Goal: Task Accomplishment & Management: Manage account settings

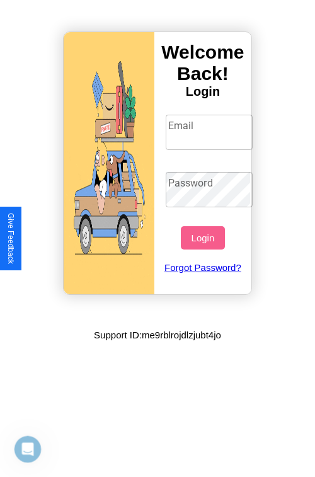
click at [210, 132] on input "Email" at bounding box center [210, 132] width 88 height 35
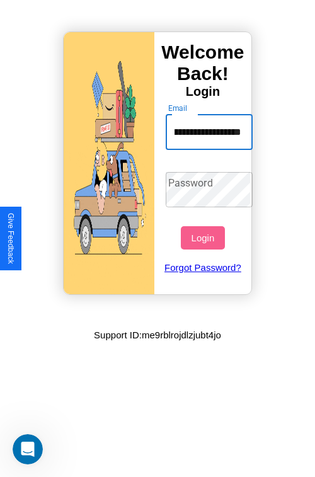
scroll to position [0, 49]
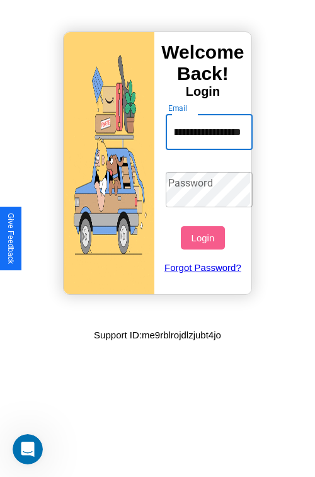
type input "**********"
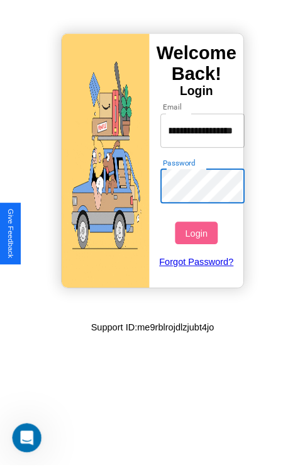
scroll to position [0, 0]
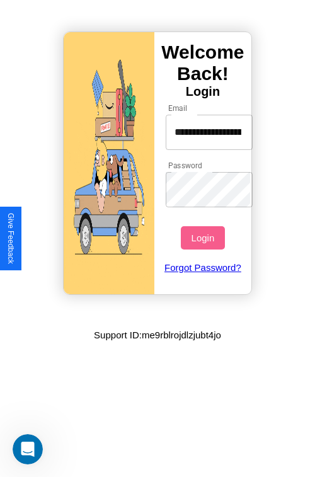
click at [204, 237] on button "Login" at bounding box center [202, 237] width 43 height 23
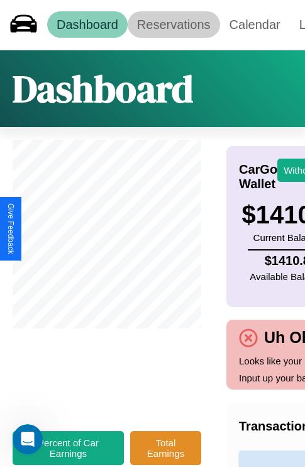
click at [174, 25] on link "Reservations" at bounding box center [174, 24] width 93 height 26
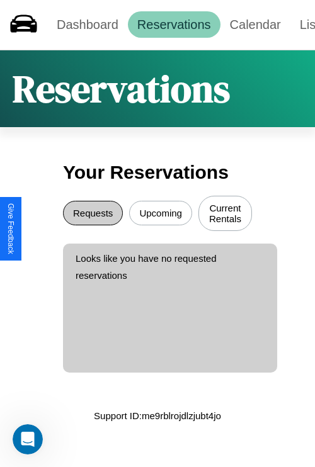
click at [93, 215] on button "Requests" at bounding box center [93, 213] width 60 height 25
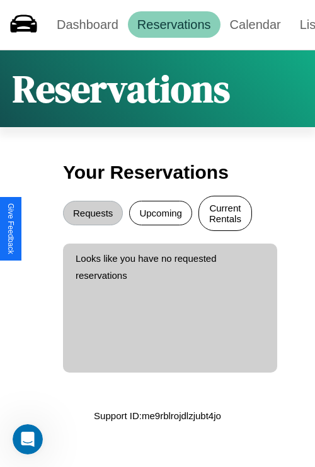
click at [225, 215] on button "Current Rentals" at bounding box center [225, 213] width 54 height 35
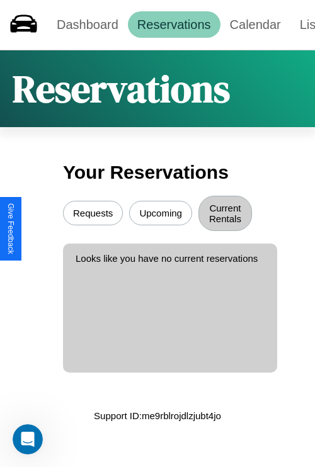
click at [161, 215] on button "Upcoming" at bounding box center [160, 213] width 63 height 25
